Goal: Information Seeking & Learning: Learn about a topic

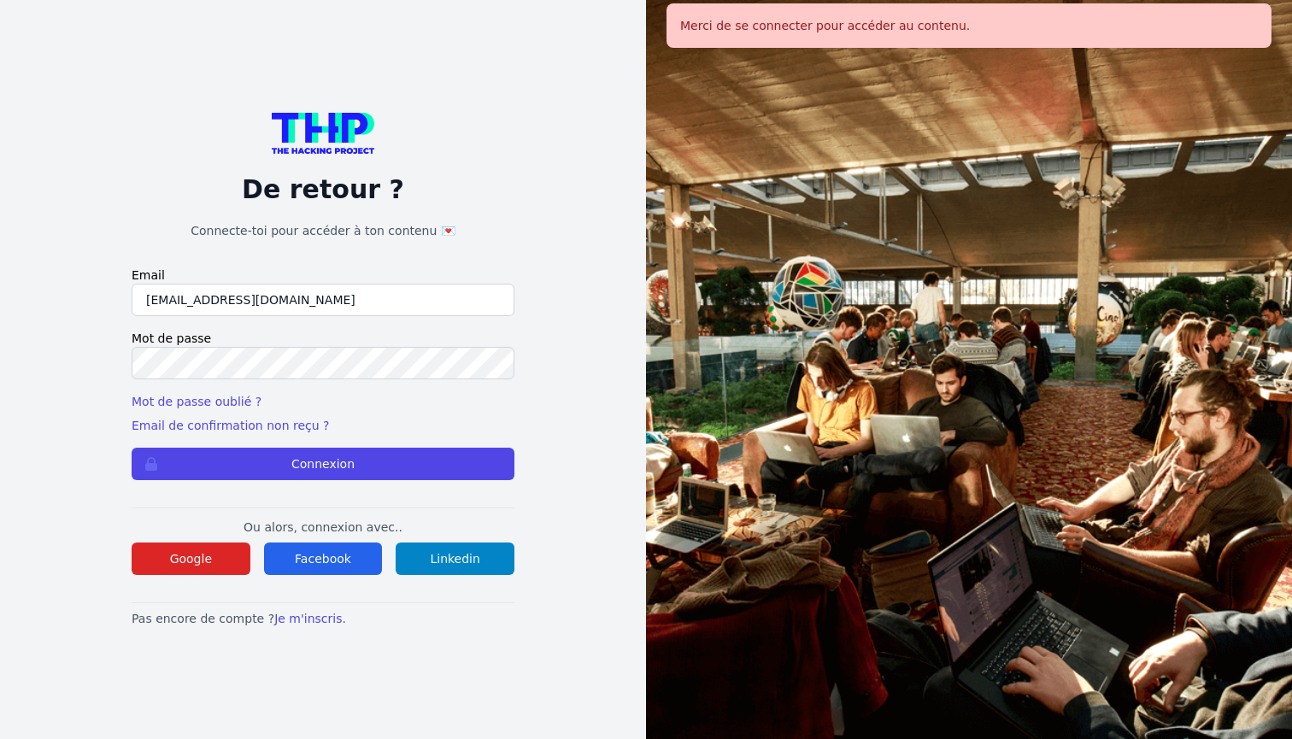
type input "[EMAIL_ADDRESS][DOMAIN_NAME]"
click at [323, 463] on button "Connexion" at bounding box center [323, 464] width 383 height 32
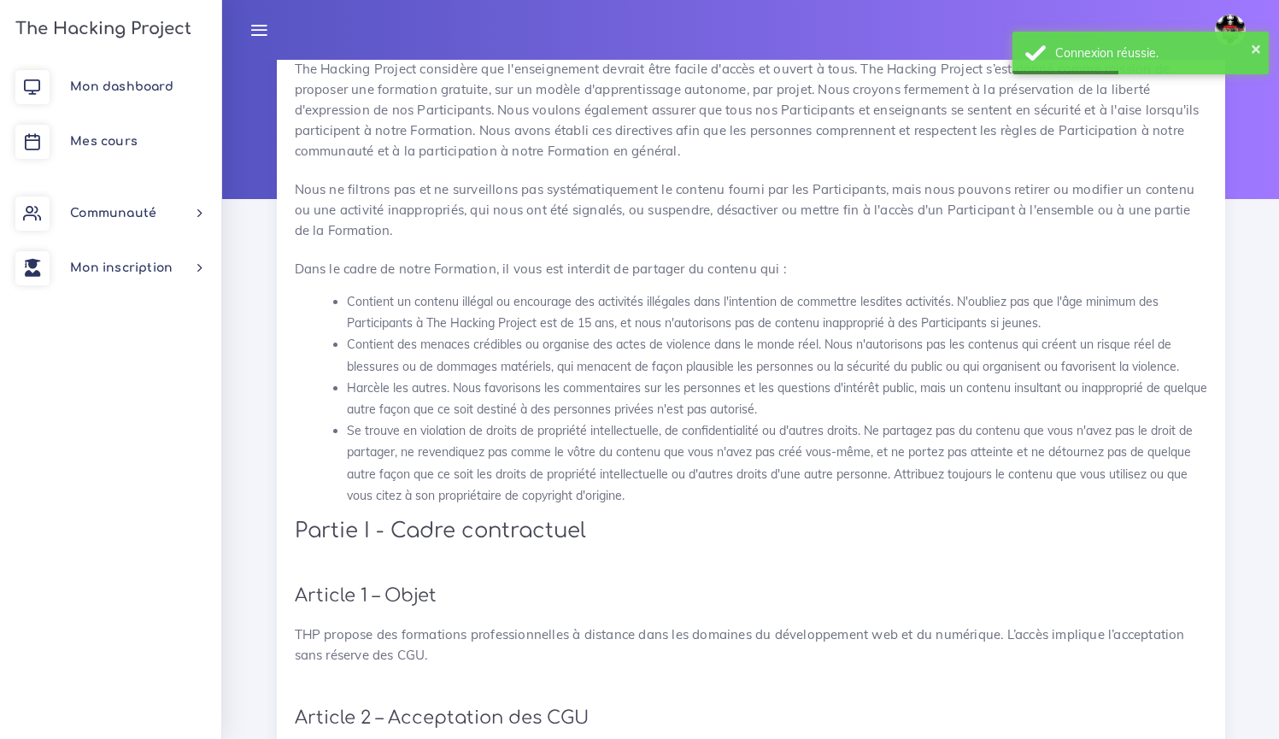
scroll to position [434, 0]
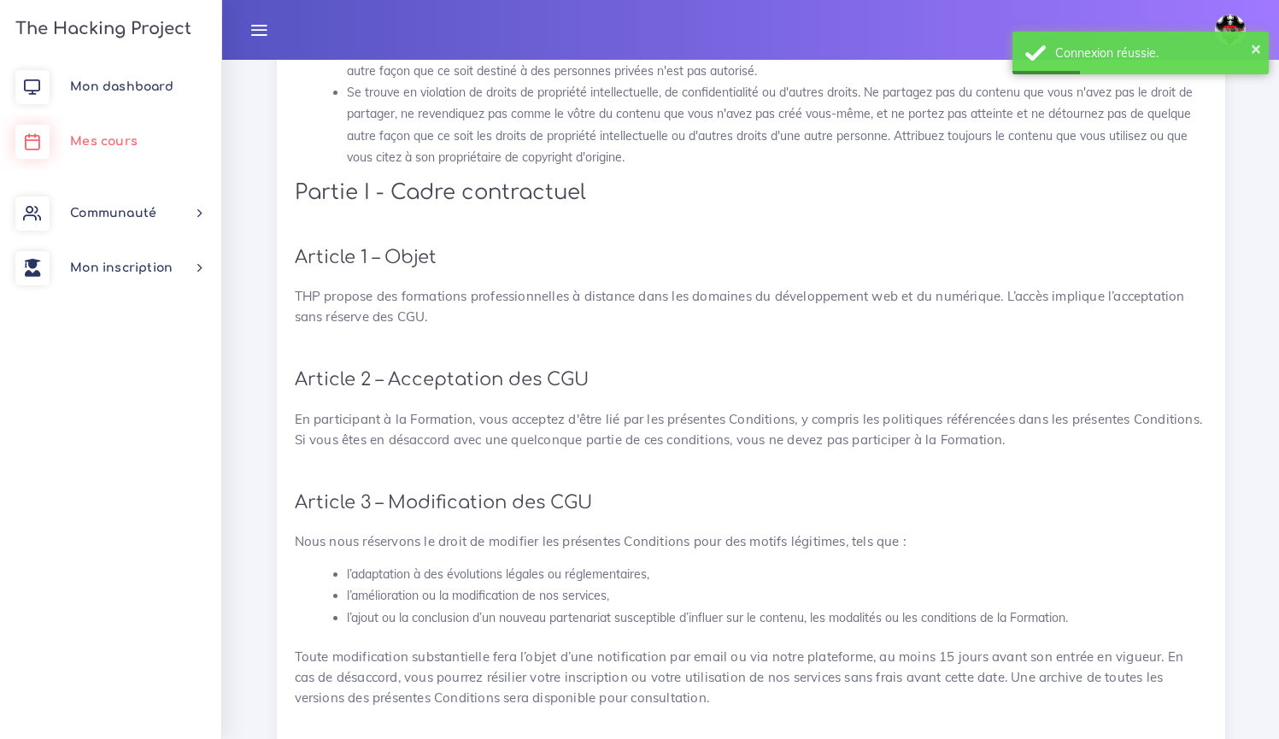
click at [85, 135] on span "Mes cours" at bounding box center [103, 141] width 67 height 13
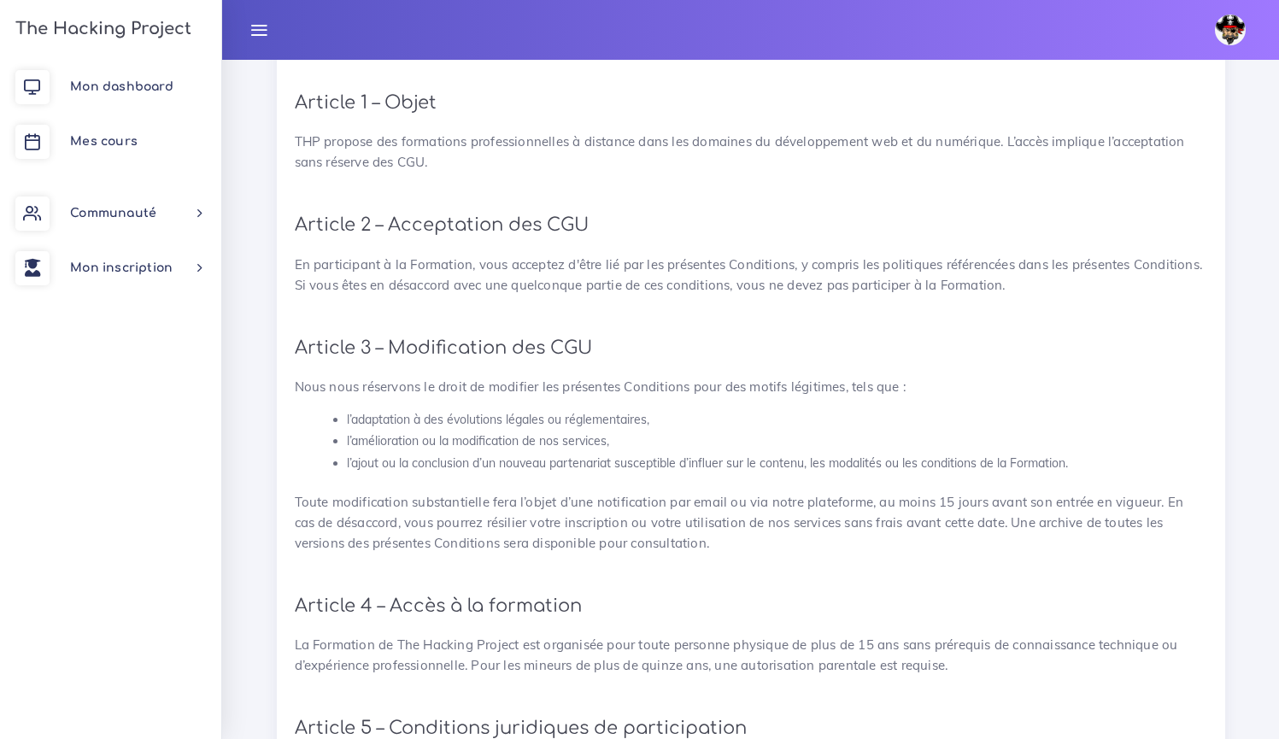
scroll to position [44, 0]
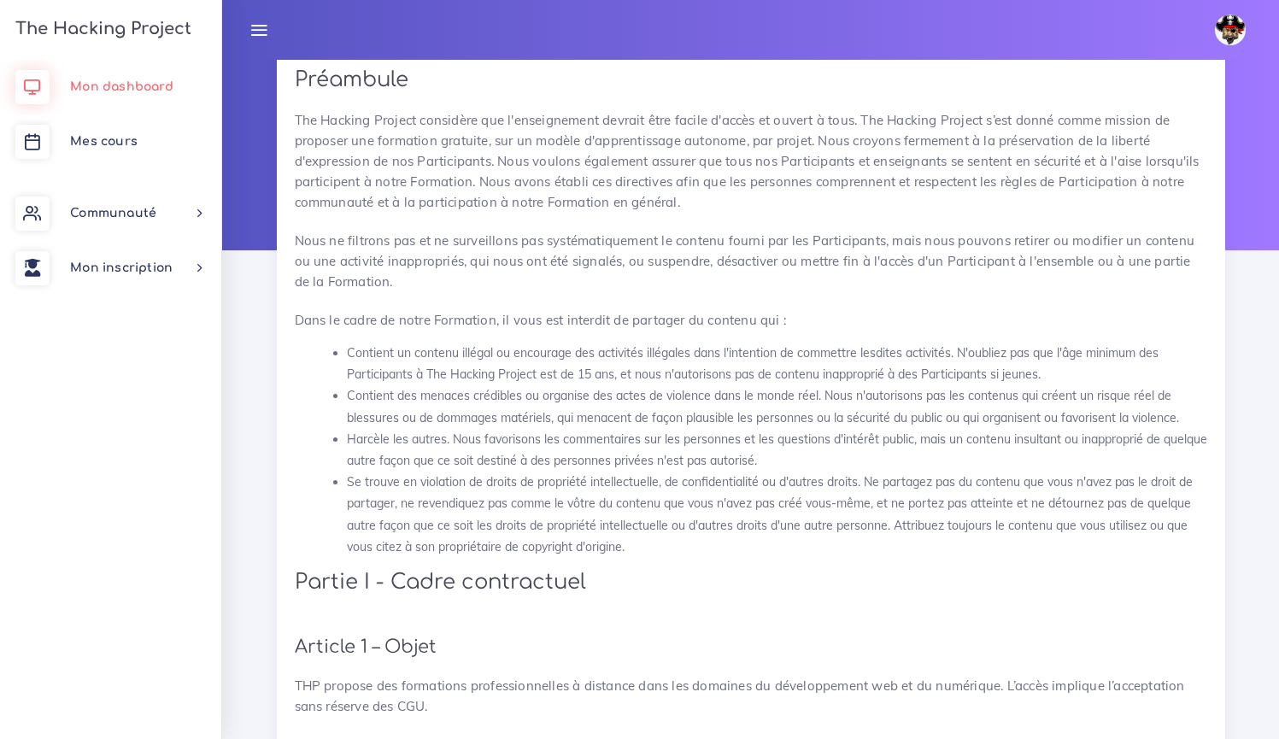
click at [119, 86] on span "Mon dashboard" at bounding box center [121, 86] width 103 height 13
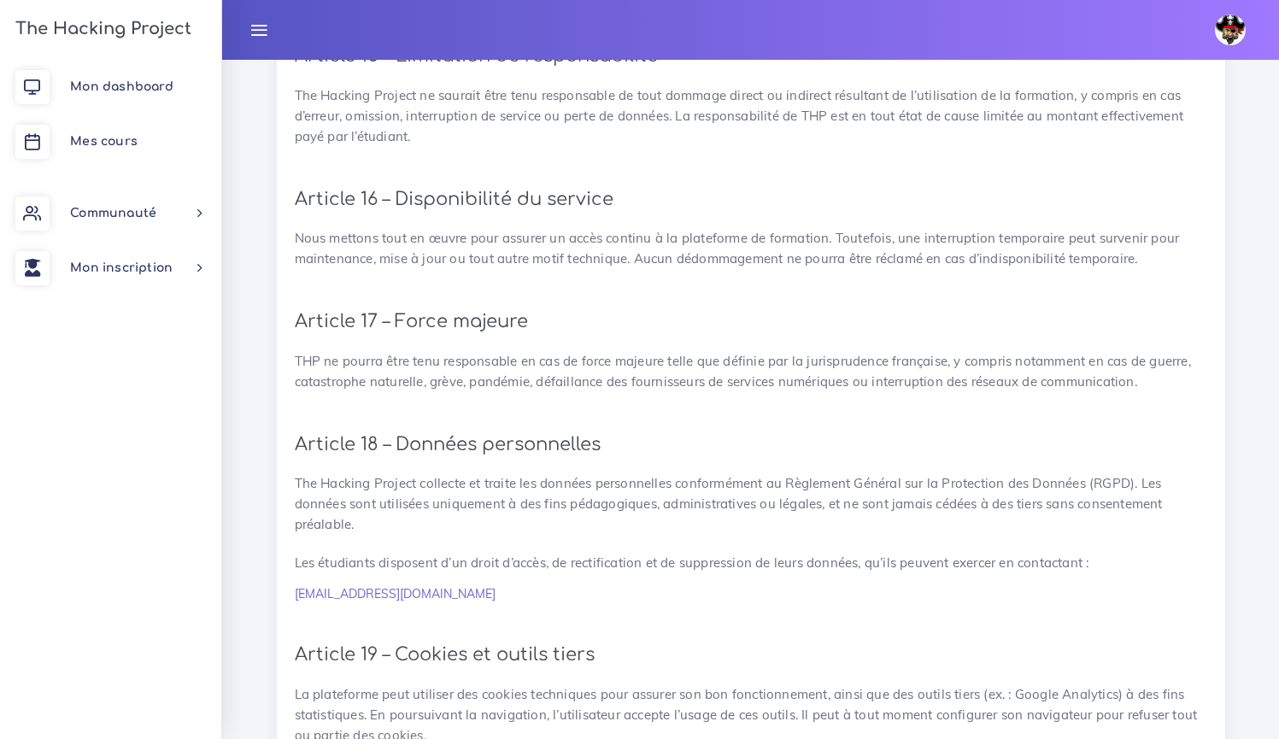
scroll to position [3762, 0]
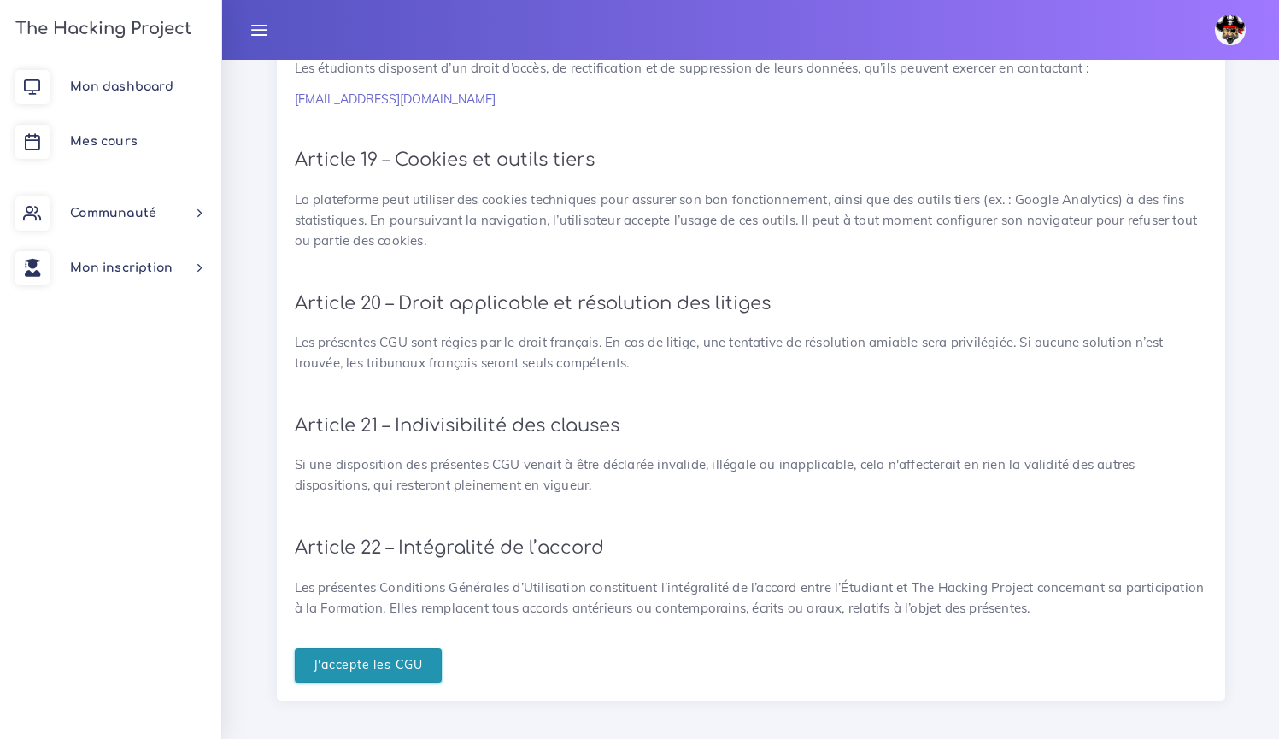
click at [416, 655] on input "J'accepte les CGU" at bounding box center [369, 665] width 148 height 35
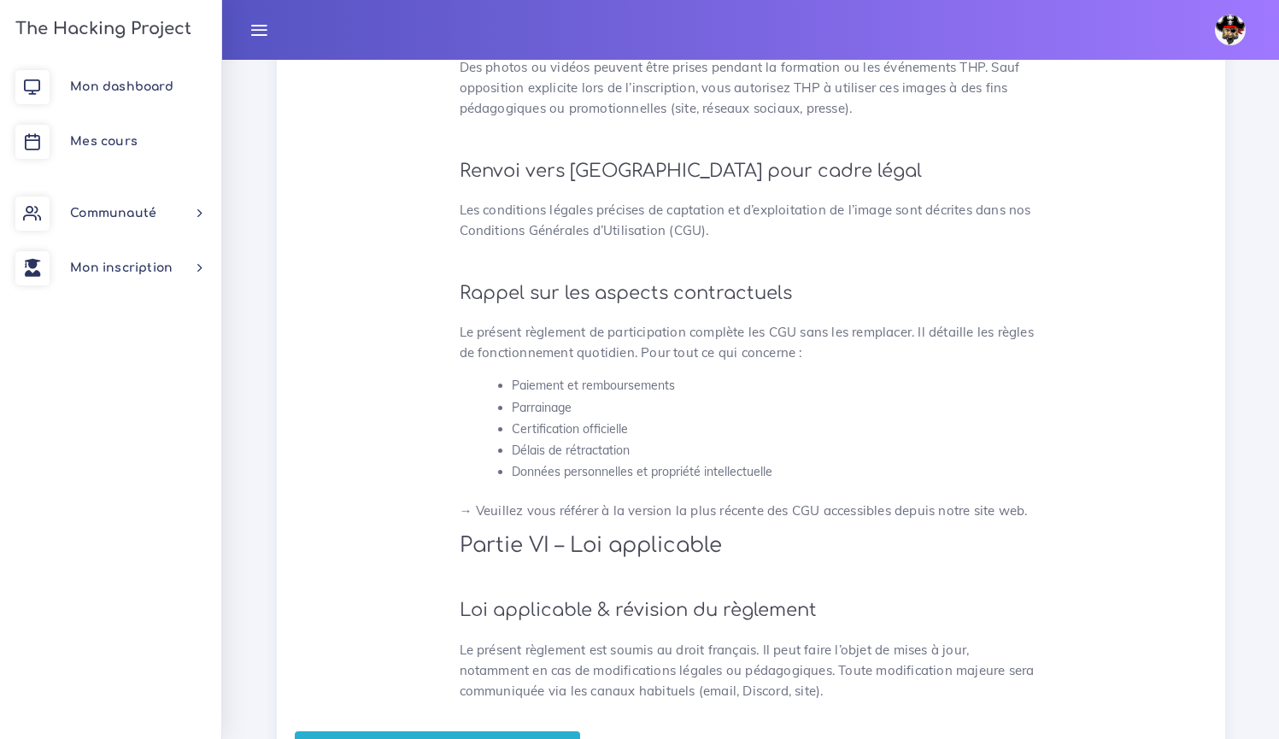
scroll to position [4447, 0]
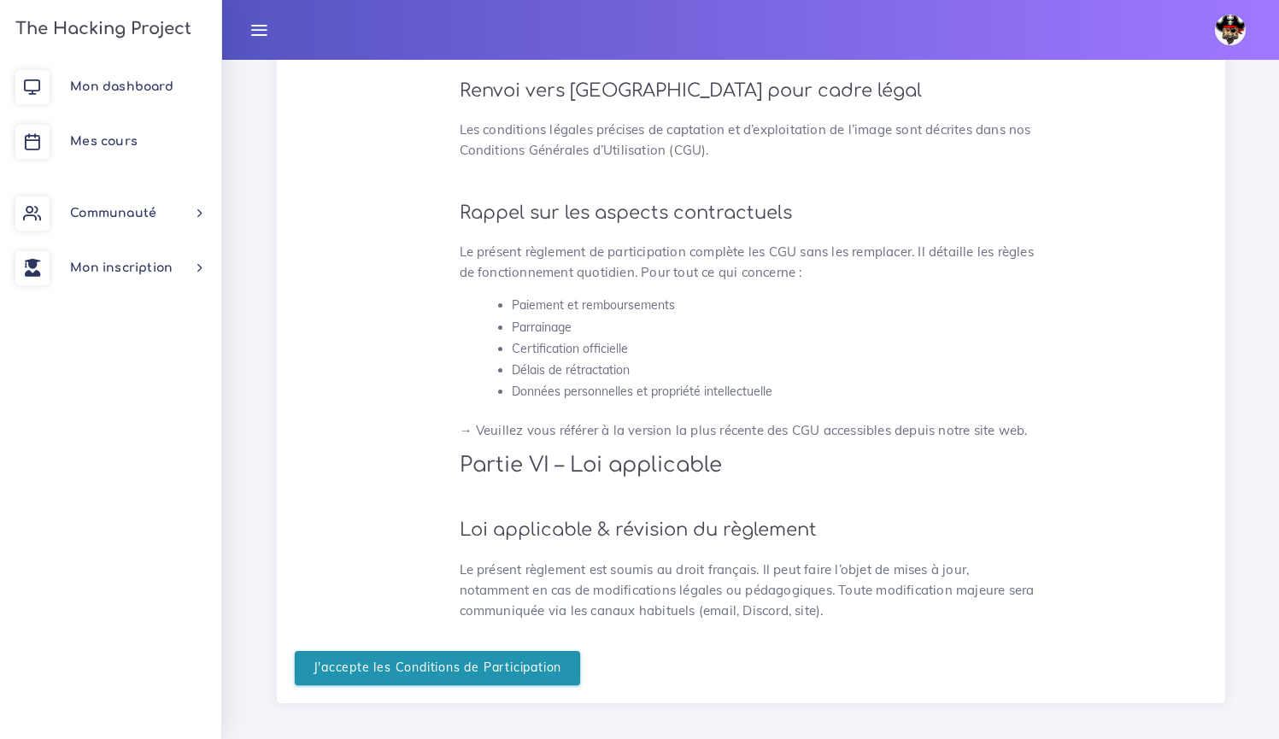
click at [491, 663] on input "J'accepte les Conditions de Participation" at bounding box center [438, 668] width 286 height 35
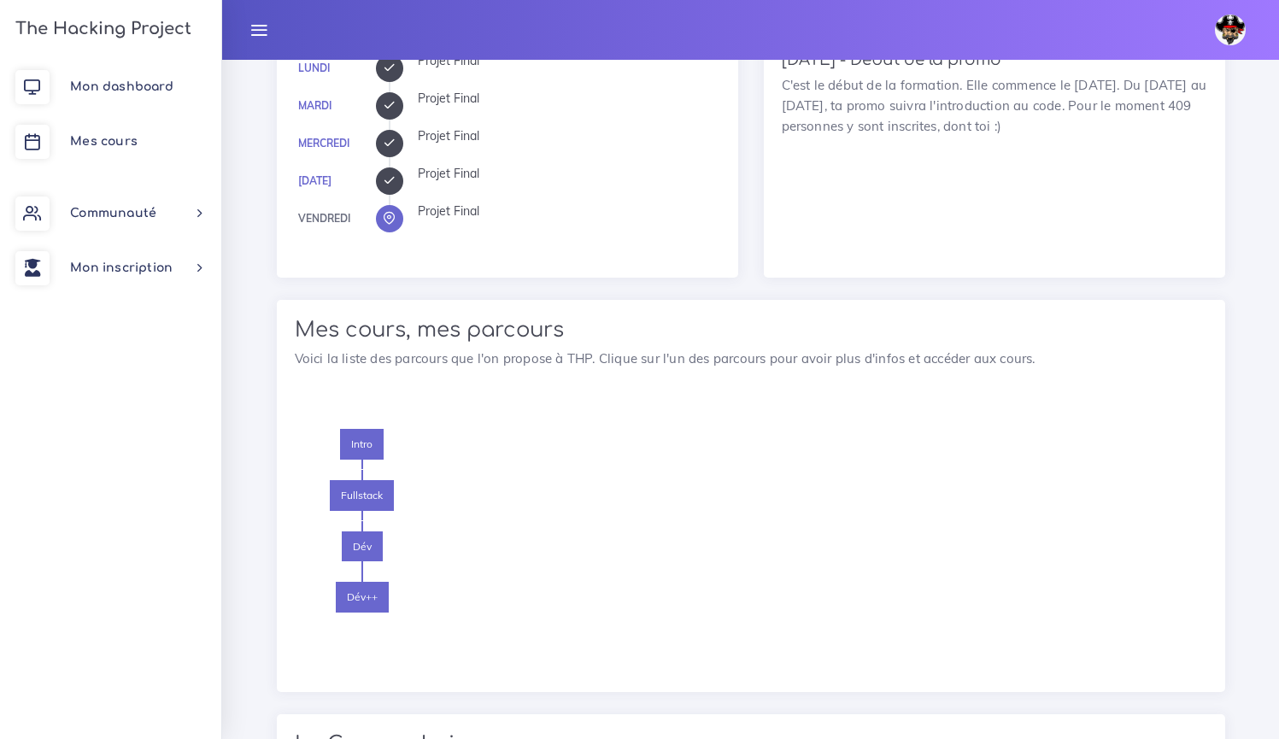
scroll to position [808, 0]
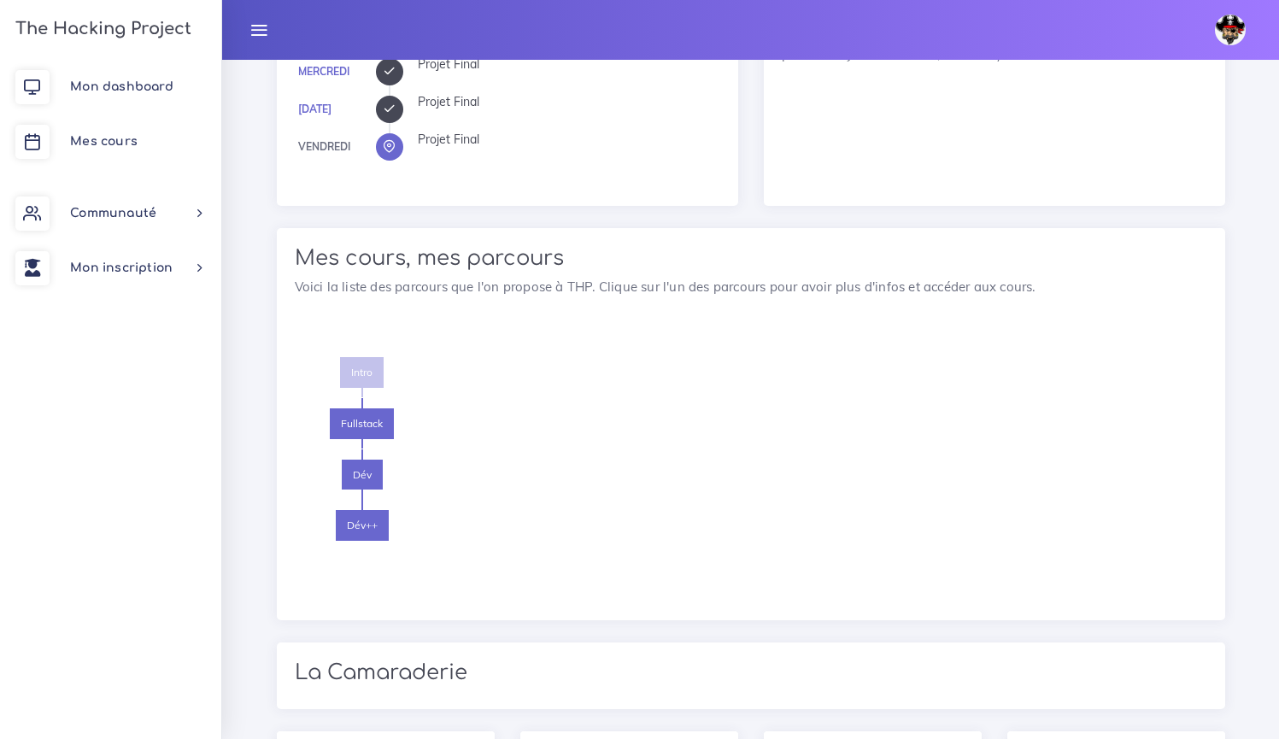
click at [361, 373] on span "Intro" at bounding box center [362, 372] width 44 height 31
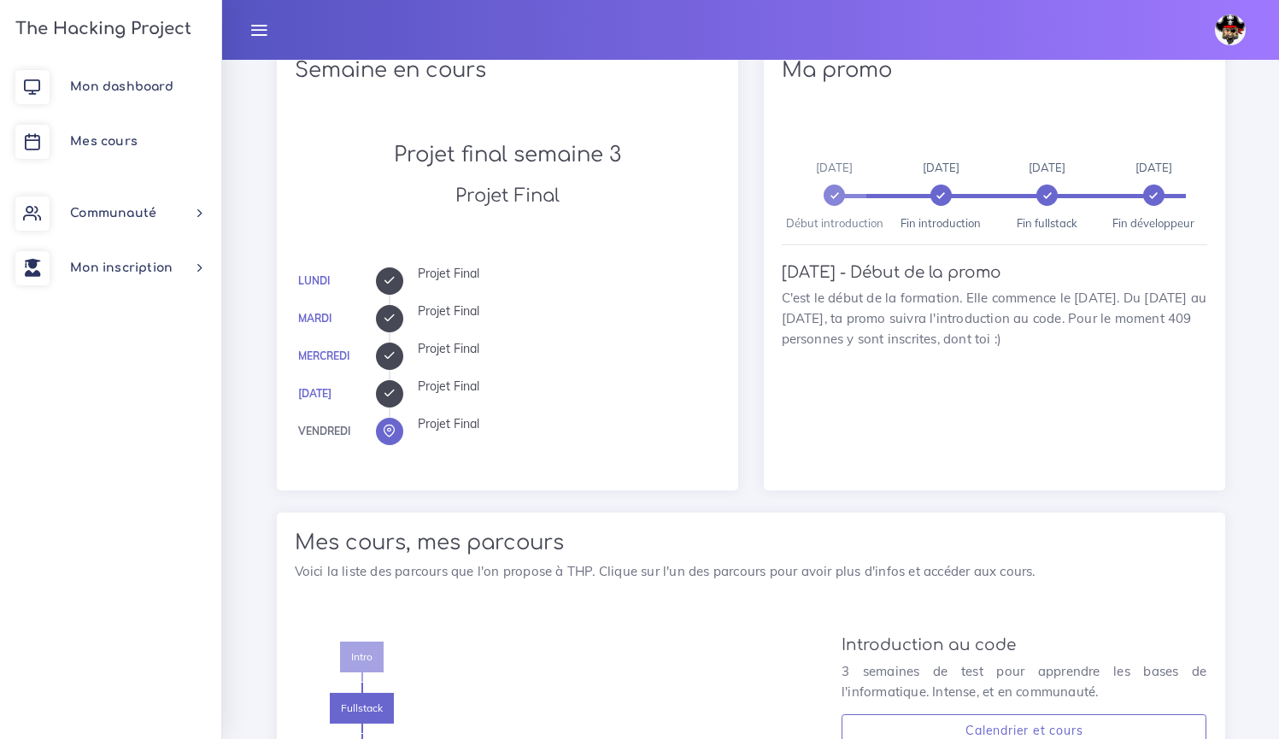
scroll to position [863, 0]
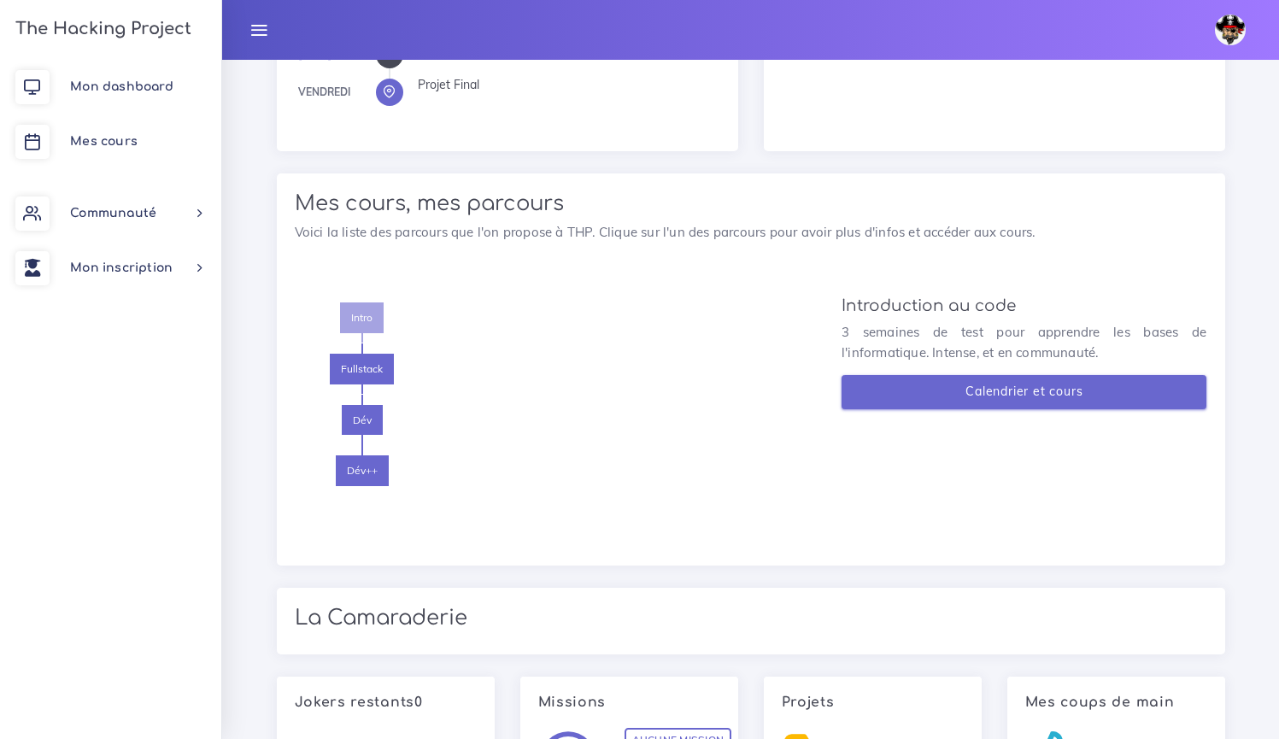
click at [1034, 390] on link "Calendrier et cours" at bounding box center [1025, 392] width 366 height 35
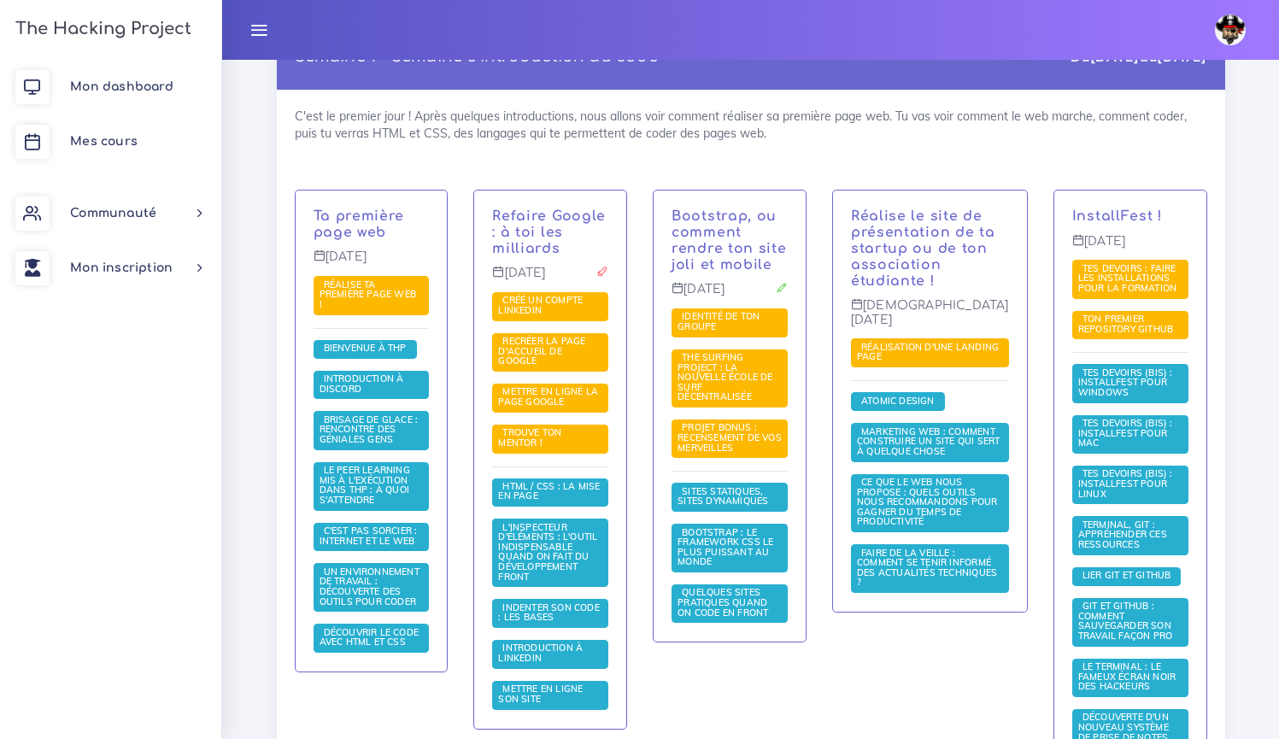
scroll to position [455, 0]
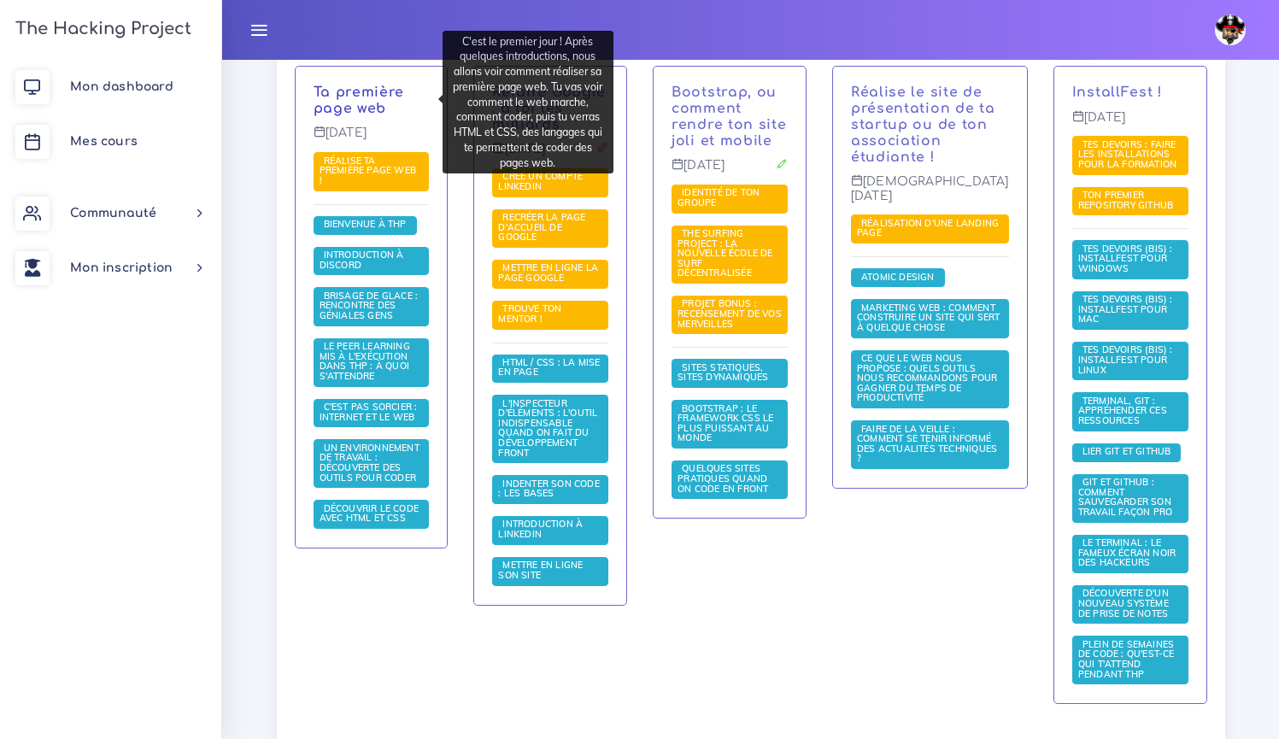
click at [351, 95] on link "Ta première page web" at bounding box center [359, 101] width 91 height 32
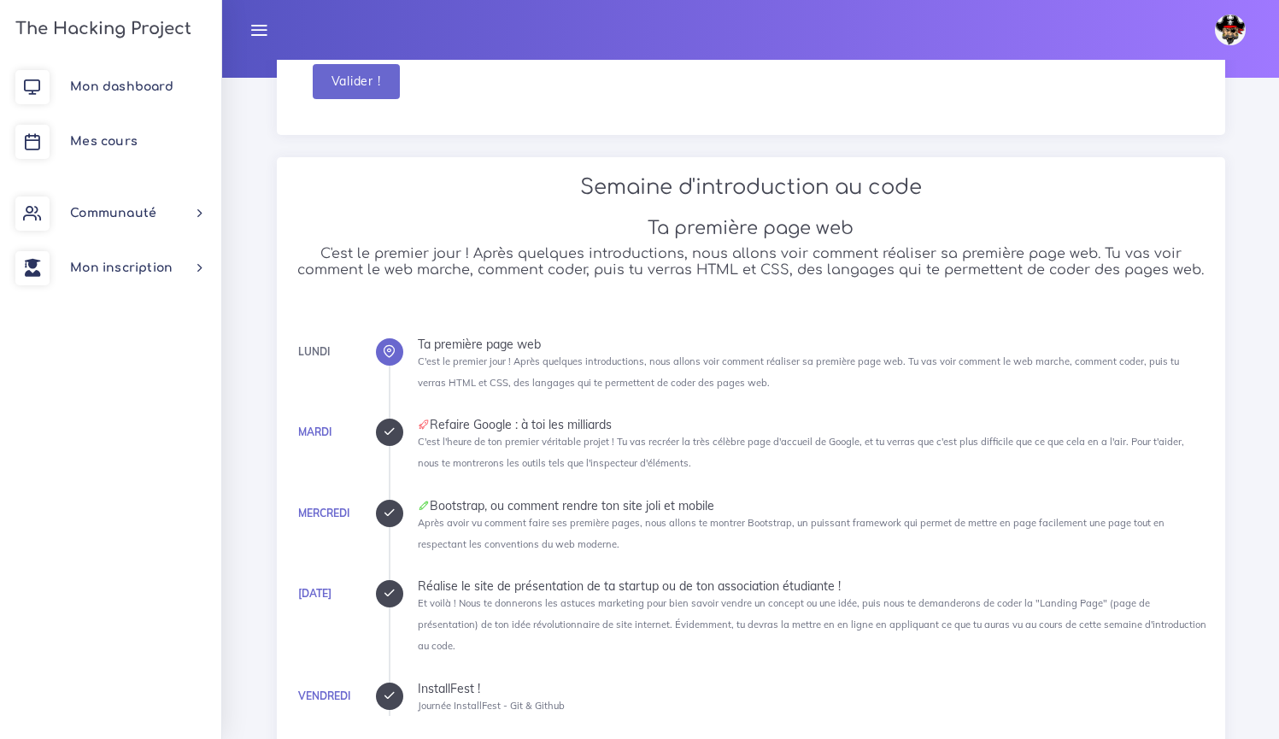
scroll to position [214, 0]
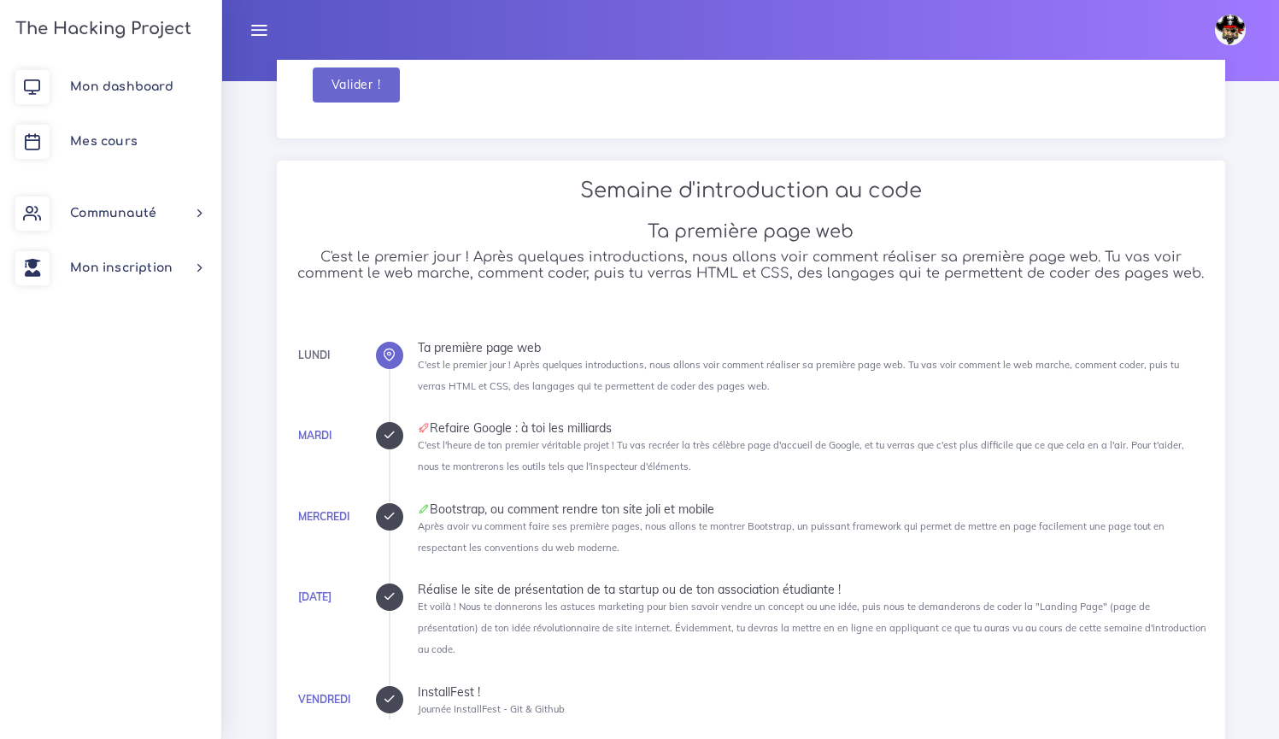
click at [385, 439] on icon at bounding box center [389, 435] width 13 height 13
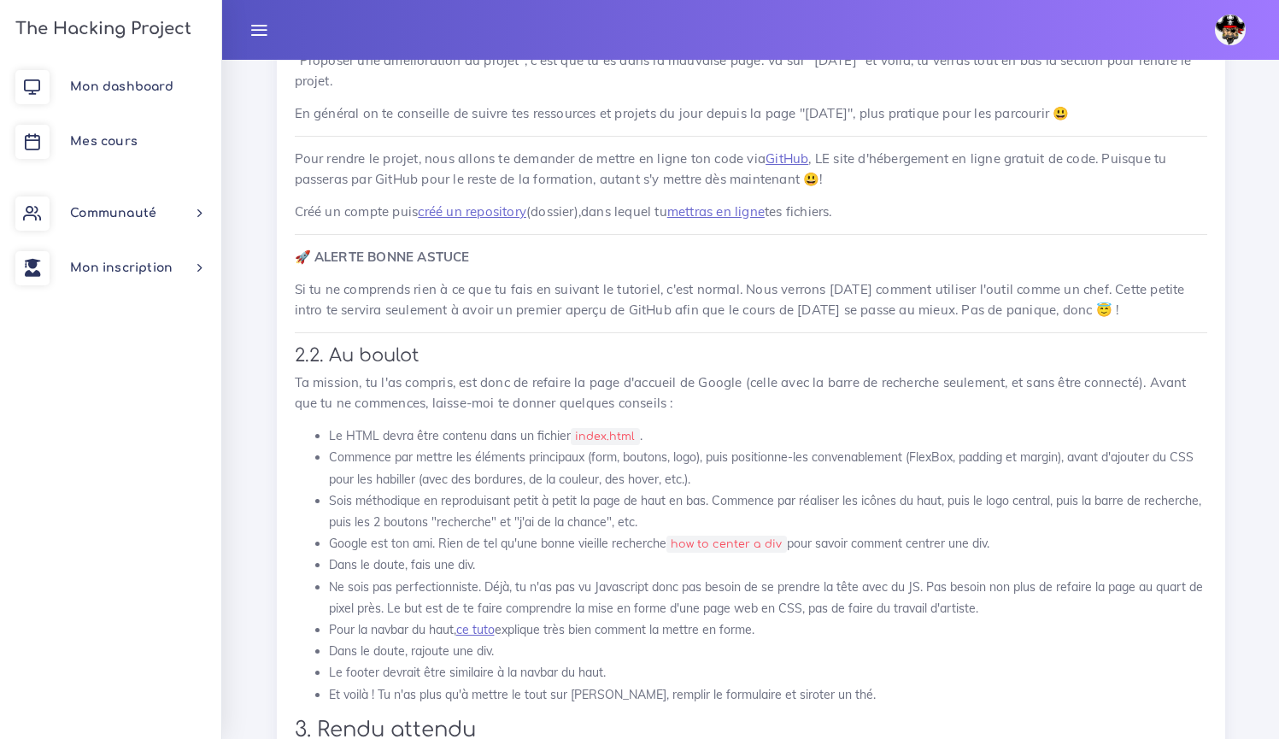
scroll to position [2356, 0]
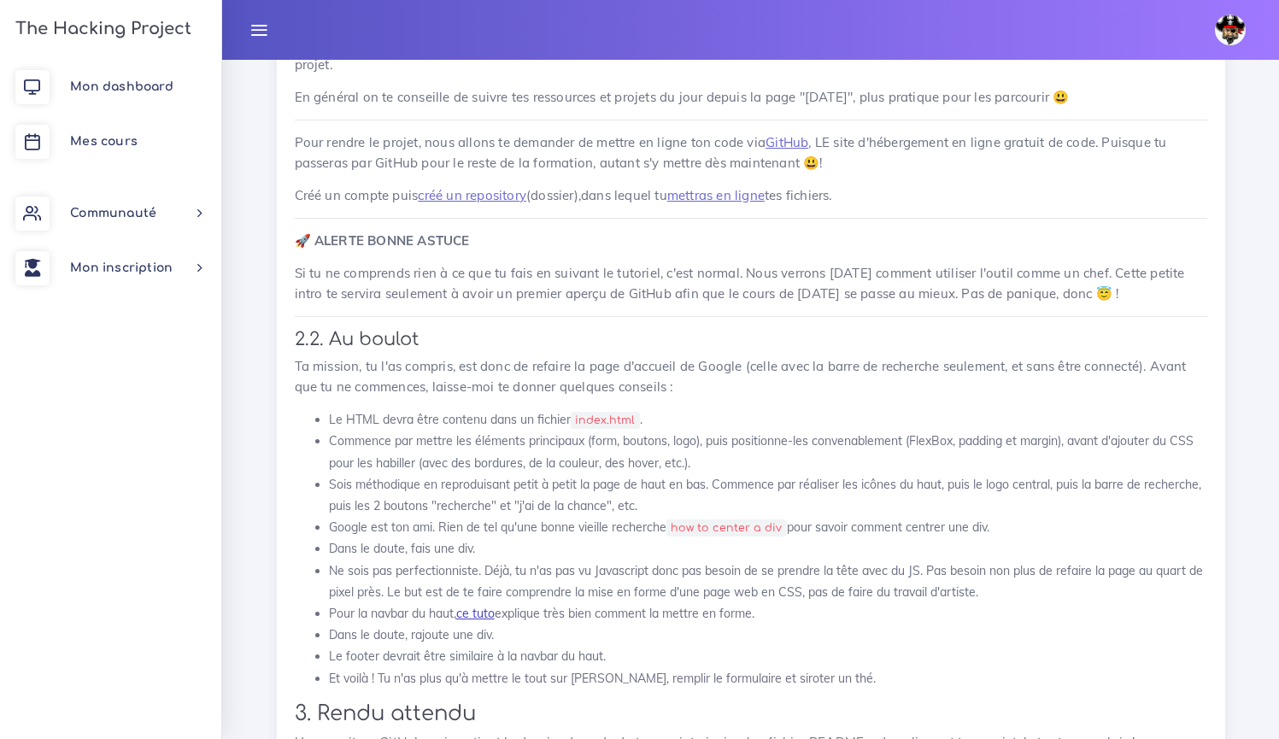
click at [475, 606] on link "ce tuto" at bounding box center [475, 613] width 38 height 15
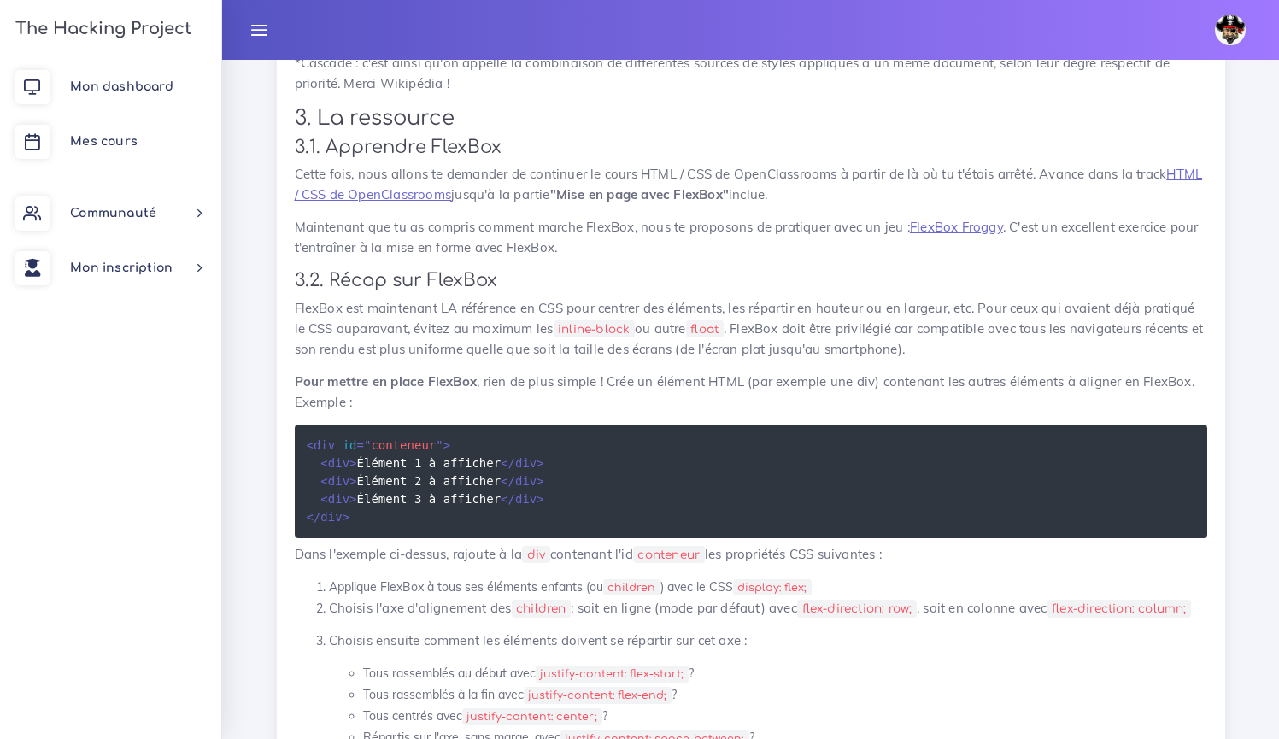
scroll to position [8187, 0]
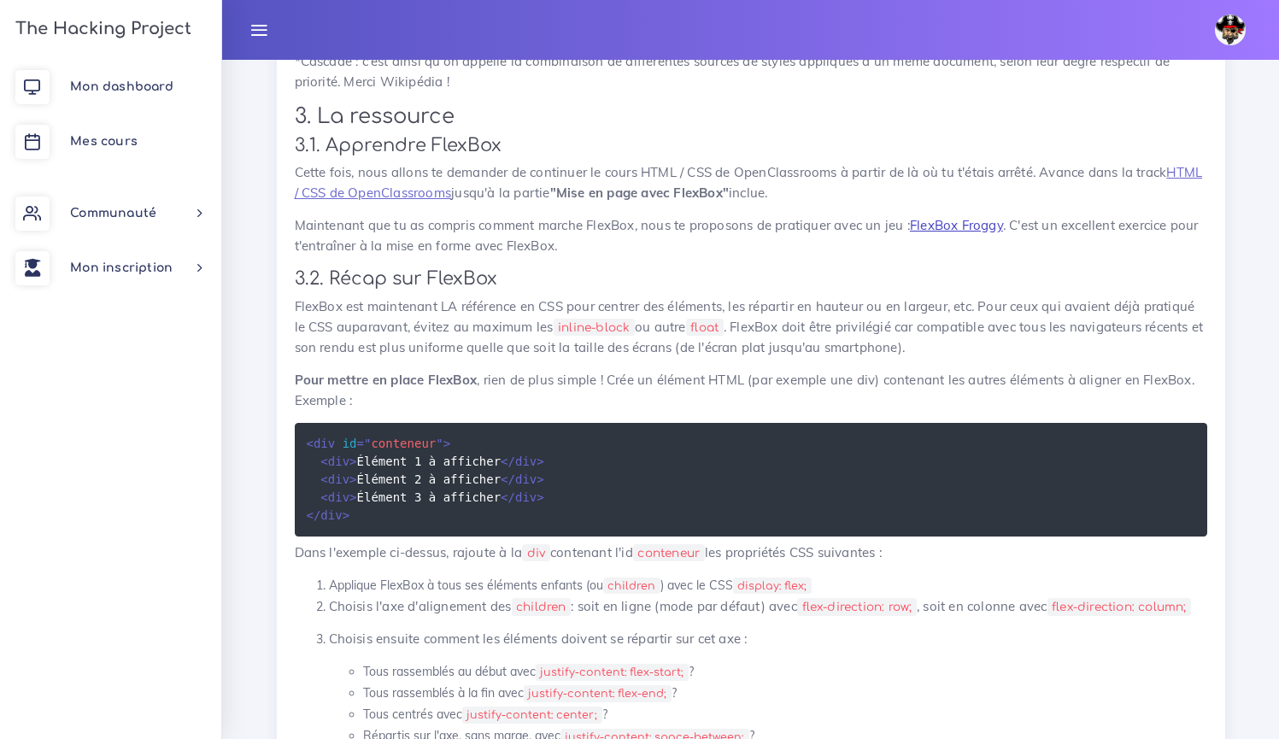
click at [947, 217] on link "FlexBox Froggy" at bounding box center [956, 225] width 93 height 16
